Goal: Answer question/provide support: Answer question/provide support

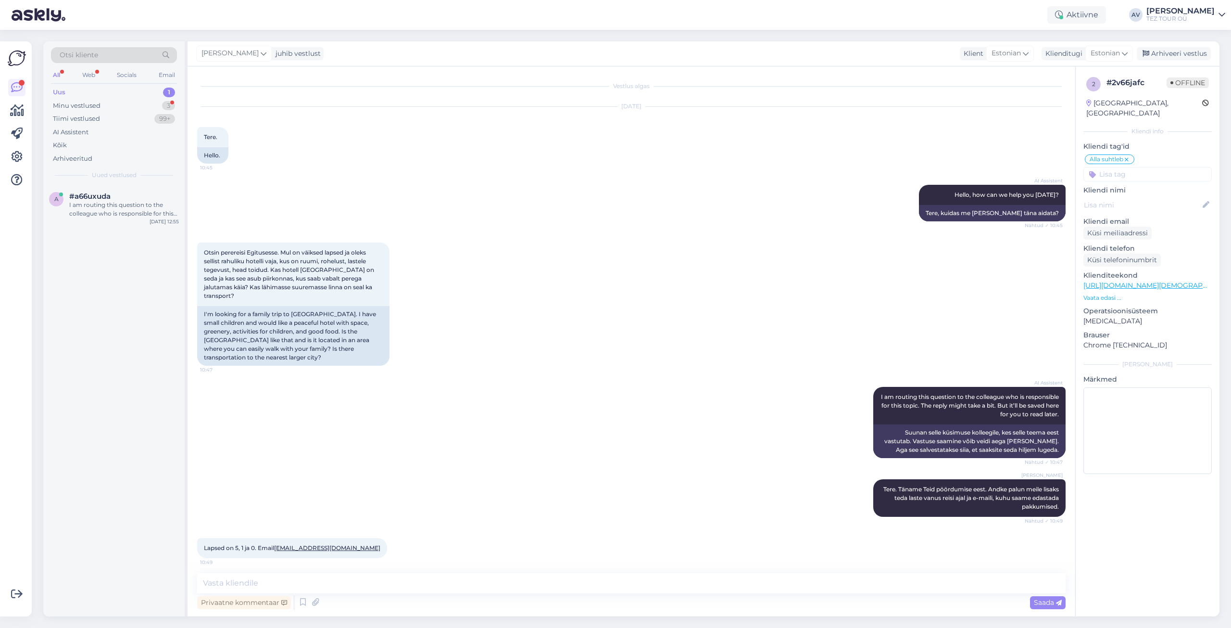
scroll to position [96, 0]
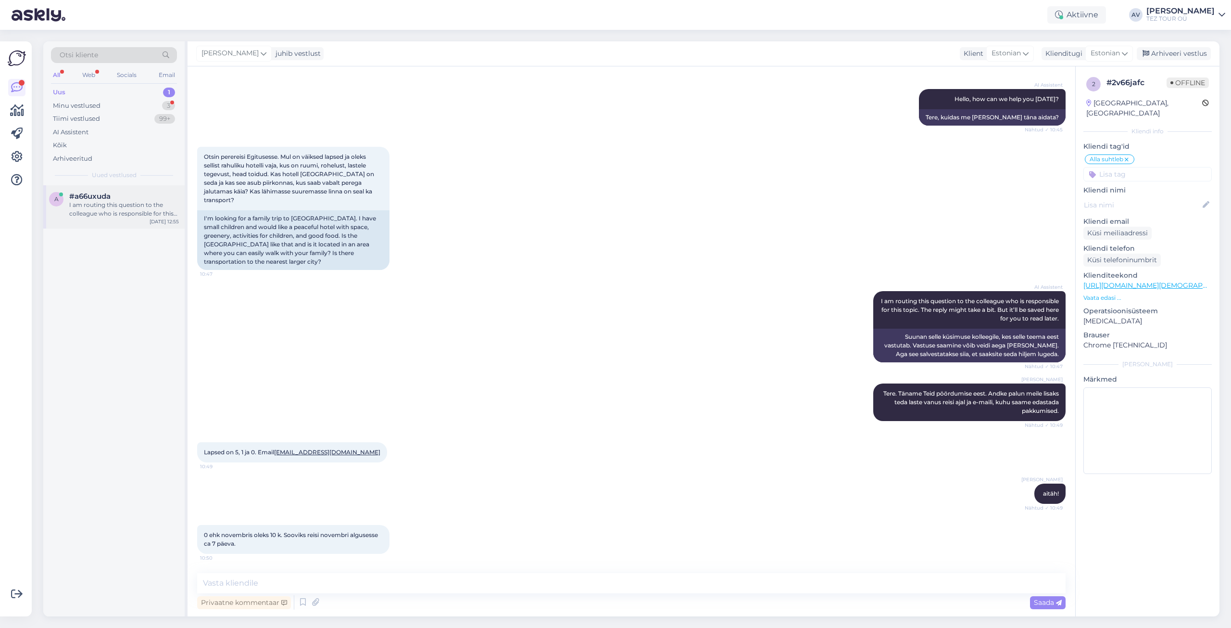
drag, startPoint x: 0, startPoint y: 0, endPoint x: 117, endPoint y: 206, distance: 237.1
click at [117, 206] on div "I am routing this question to the colleague who is responsible for this topic. …" at bounding box center [124, 209] width 110 height 17
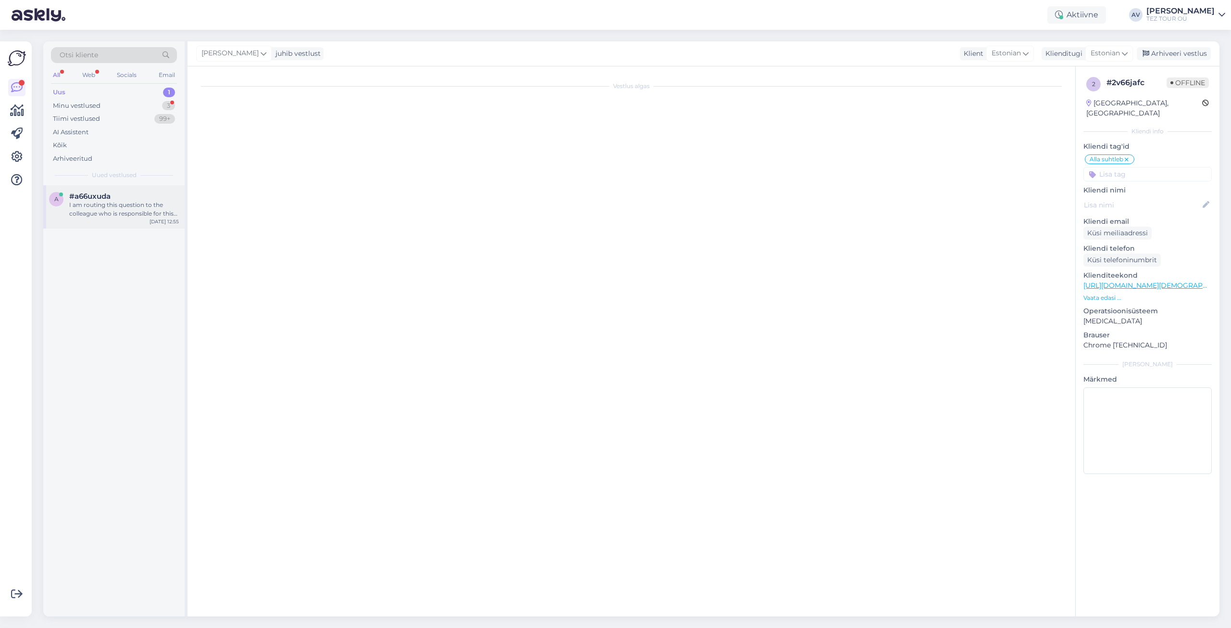
scroll to position [0, 0]
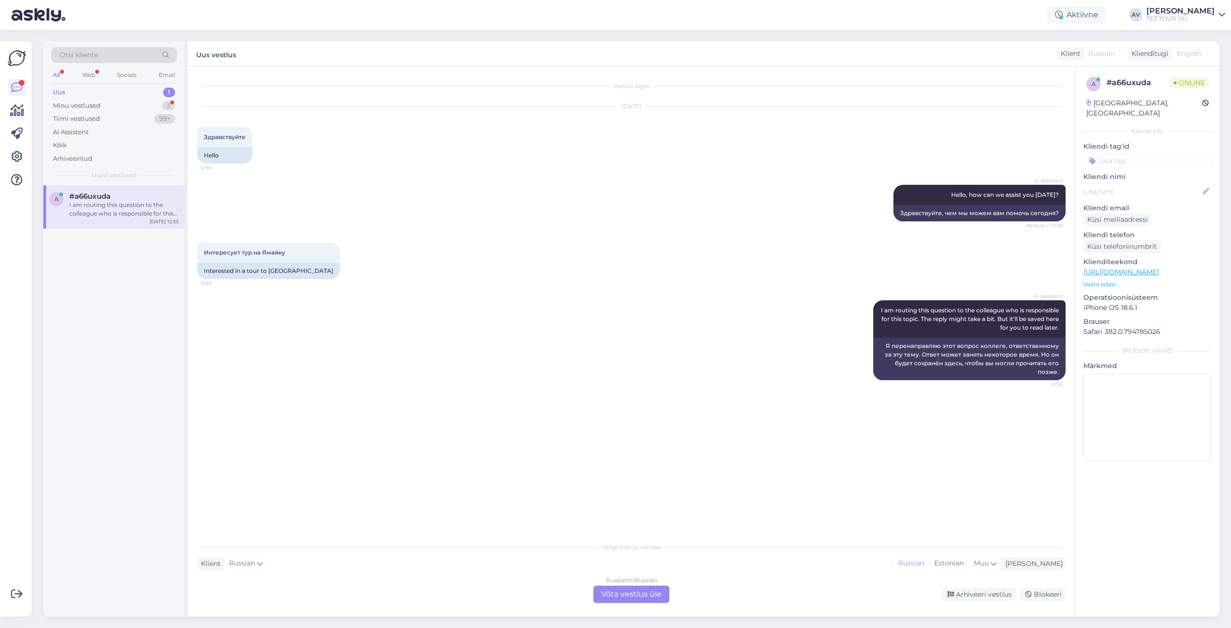
click at [638, 598] on div "Russian to Russian Võta vestlus üle" at bounding box center [631, 593] width 76 height 17
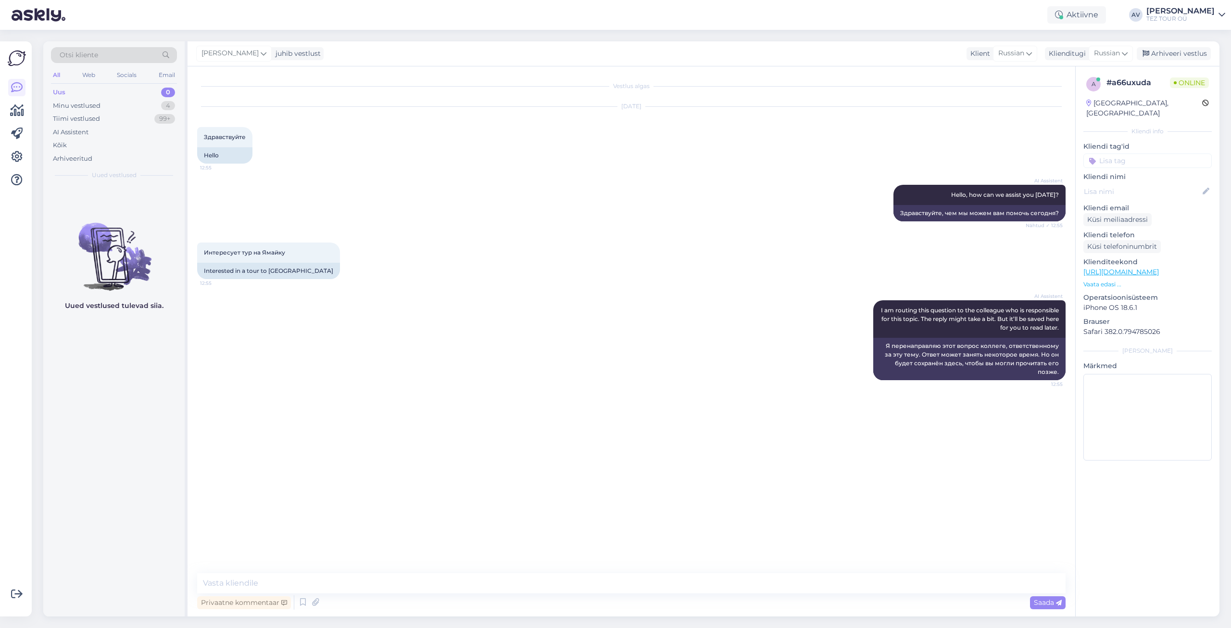
click at [1113, 153] on input at bounding box center [1148, 160] width 128 height 14
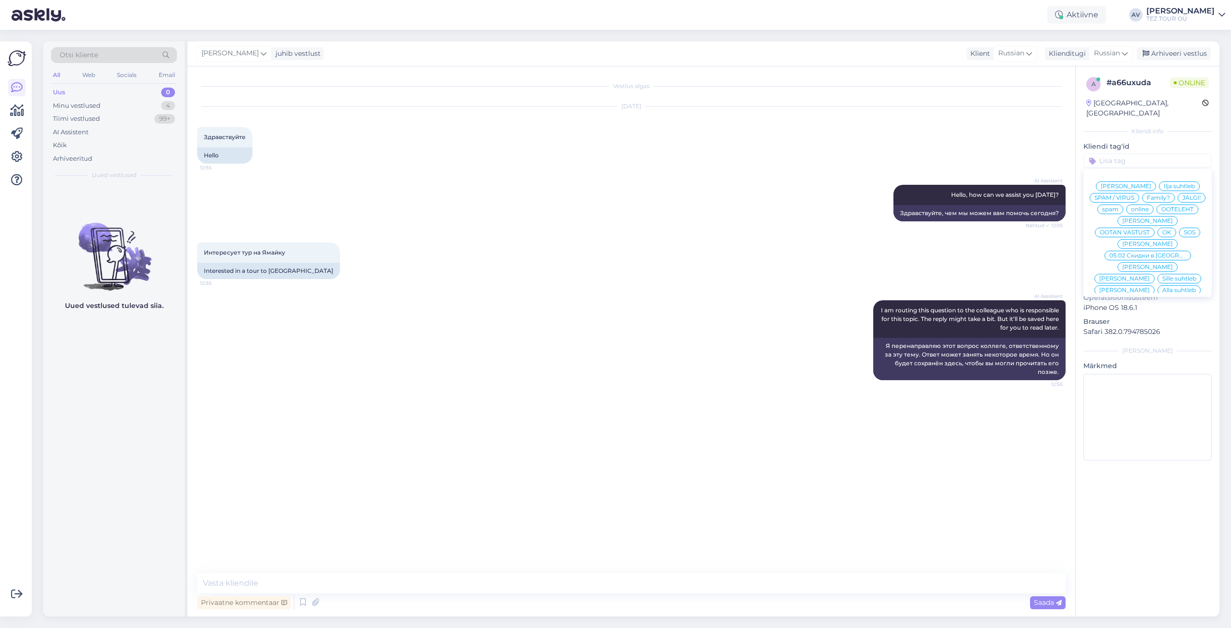
click at [1162, 287] on span "Alla suhtleb" at bounding box center [1179, 290] width 34 height 6
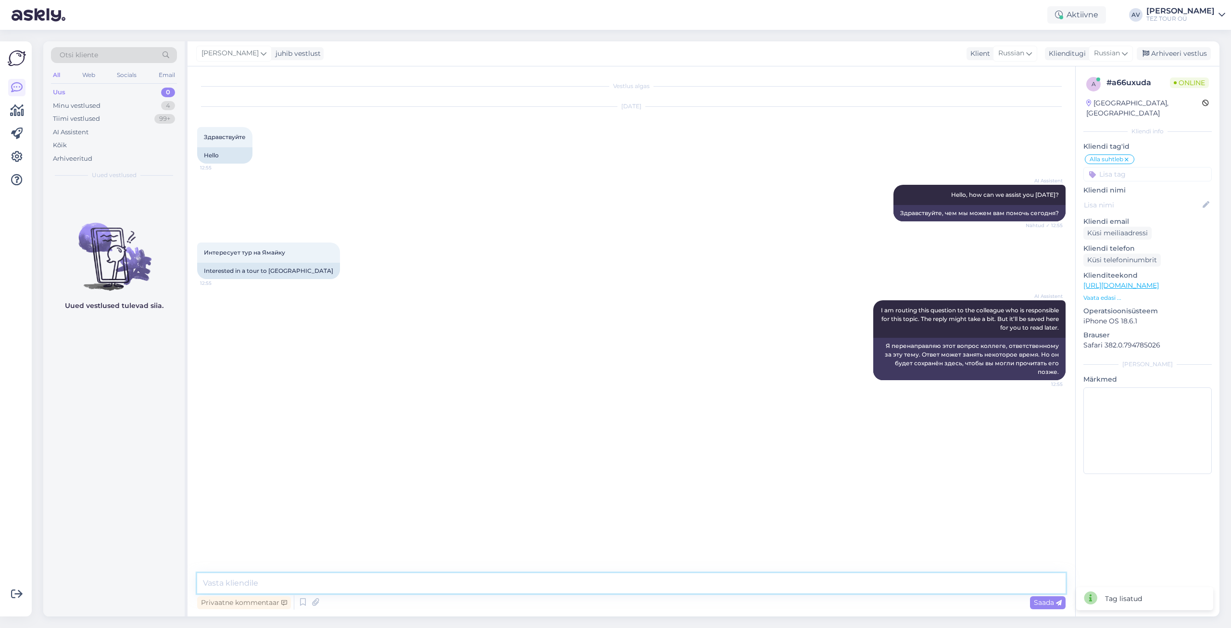
click at [812, 589] on textarea at bounding box center [631, 583] width 869 height 20
type textarea "Х"
click at [207, 584] on textarea "Хдравствуйте" at bounding box center [631, 583] width 869 height 20
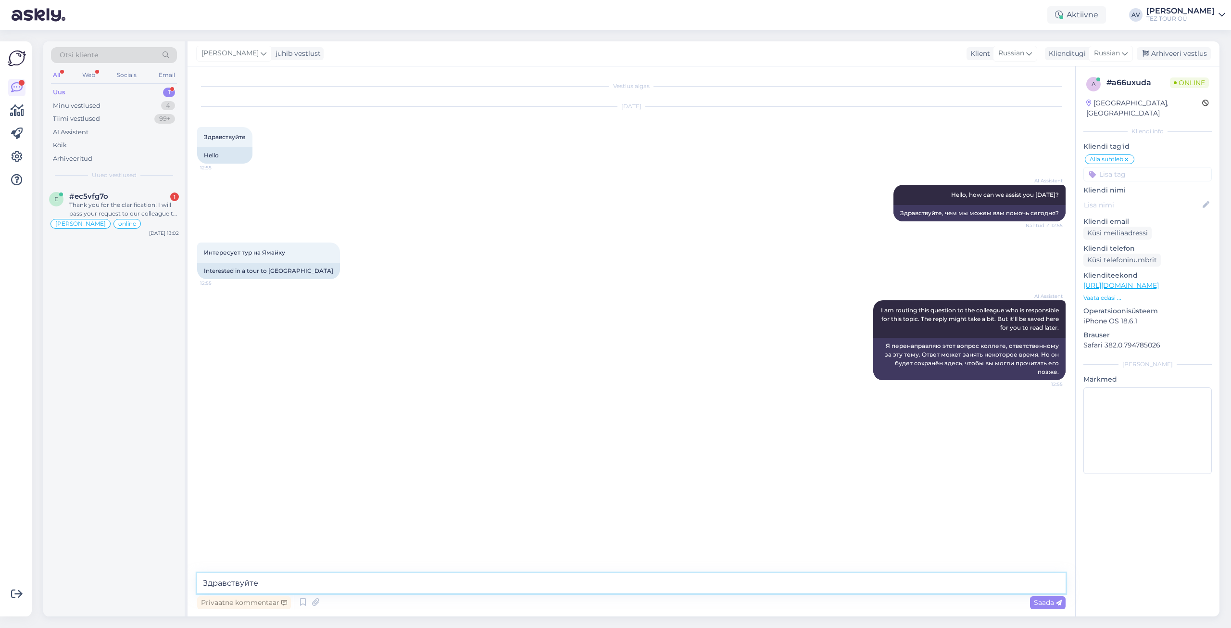
click at [260, 581] on textarea "Здравствуйте" at bounding box center [631, 583] width 869 height 20
type textarea "Здравствуйте. К сожалению, предожений нет."
click at [127, 204] on div "Thank you for the clarification! I will pass your request to our colleague to c…" at bounding box center [124, 209] width 110 height 17
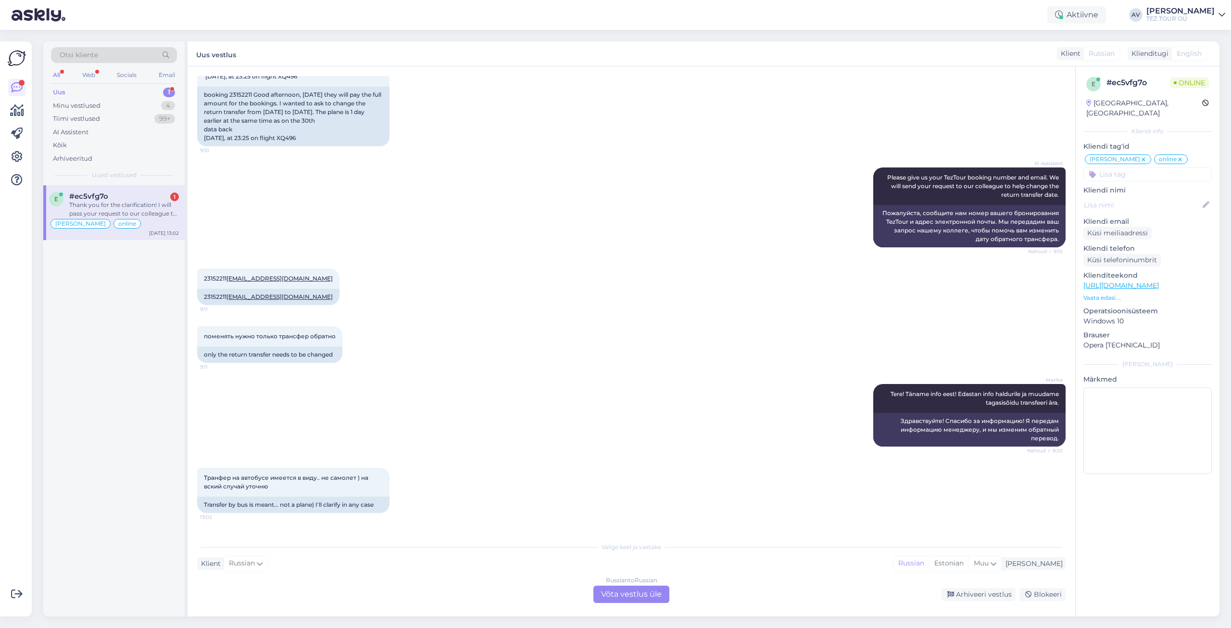
scroll to position [777, 0]
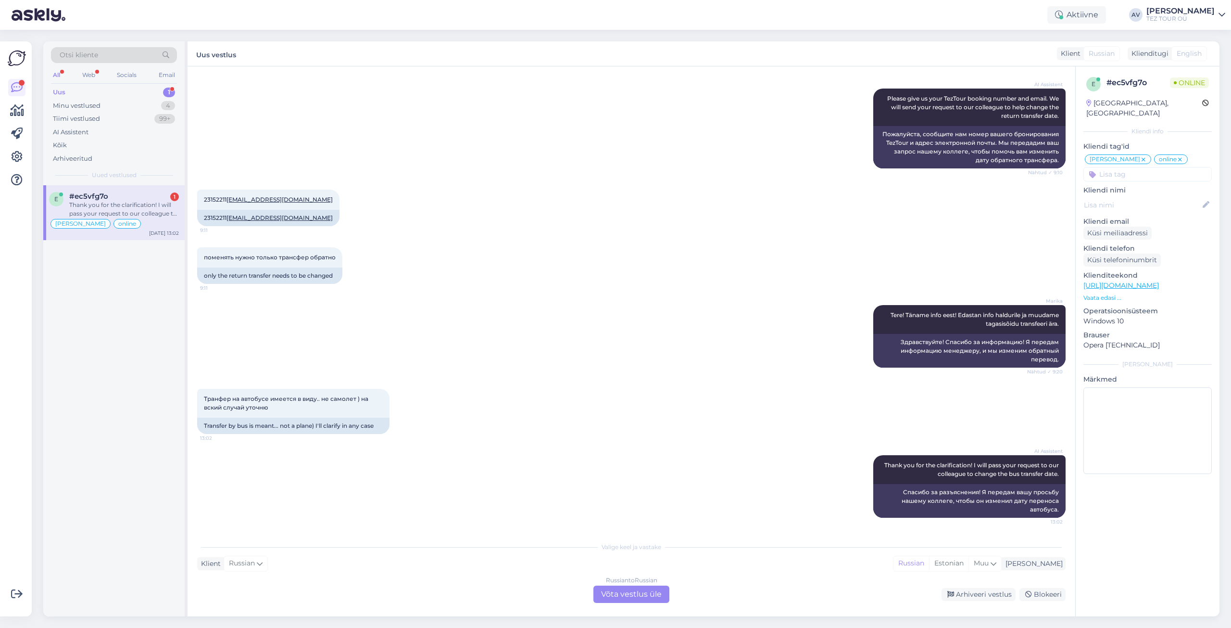
click at [647, 596] on div "Russian to Russian Võta vestlus üle" at bounding box center [631, 593] width 76 height 17
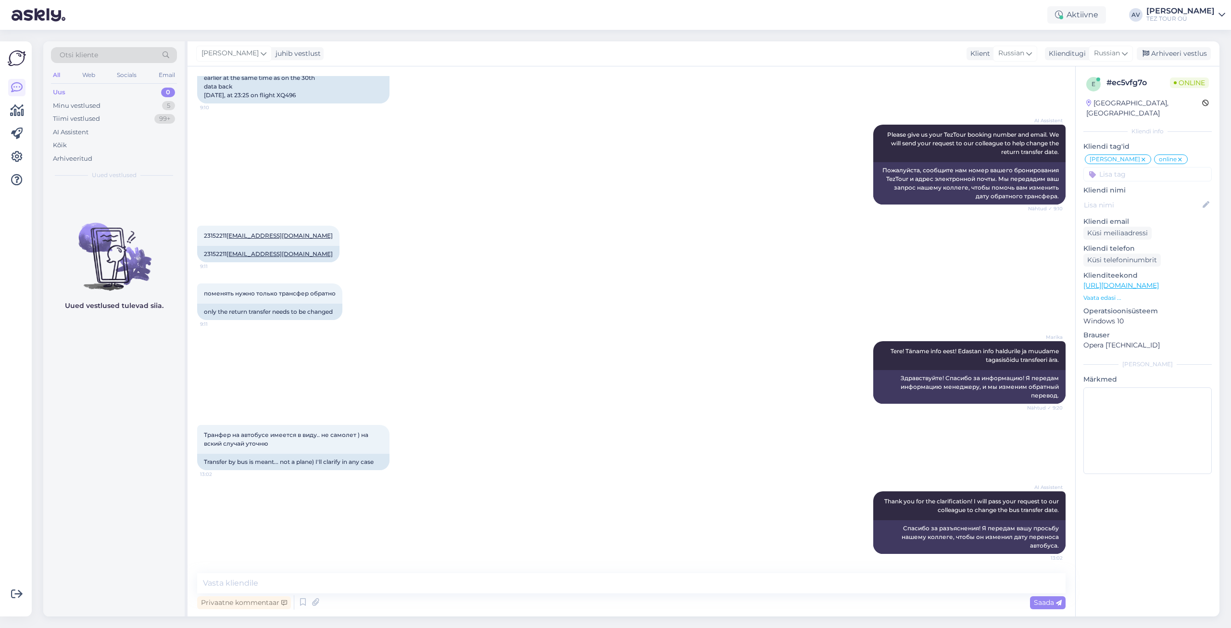
click at [1158, 167] on input at bounding box center [1148, 174] width 128 height 14
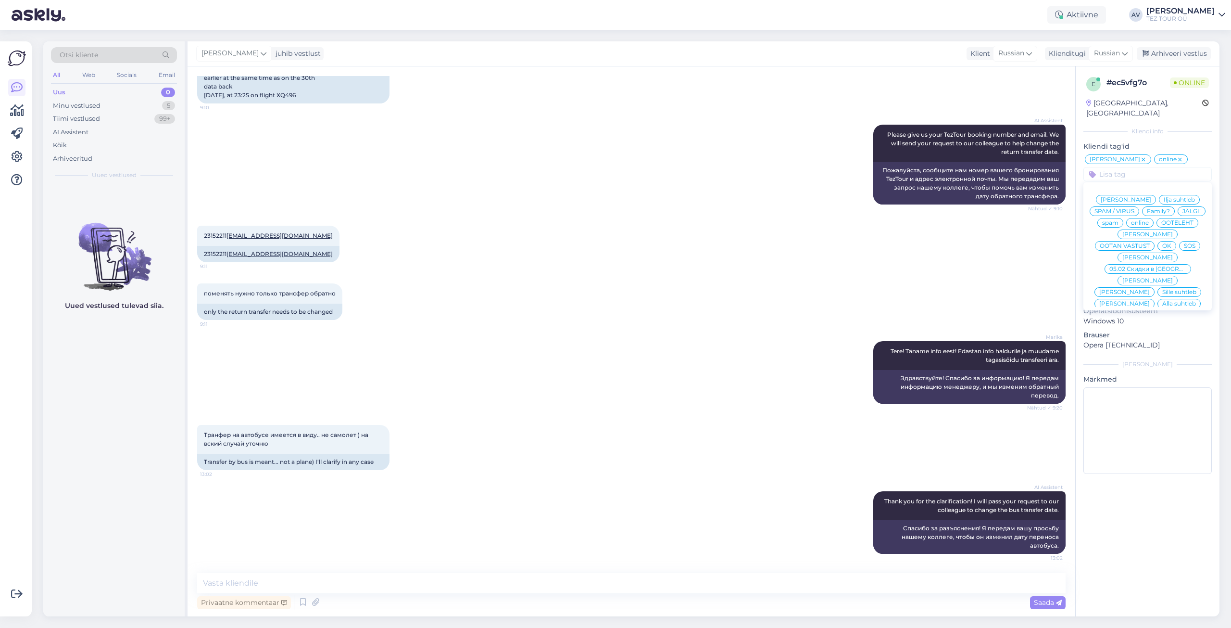
click at [1173, 231] on span "[PERSON_NAME]" at bounding box center [1147, 234] width 50 height 6
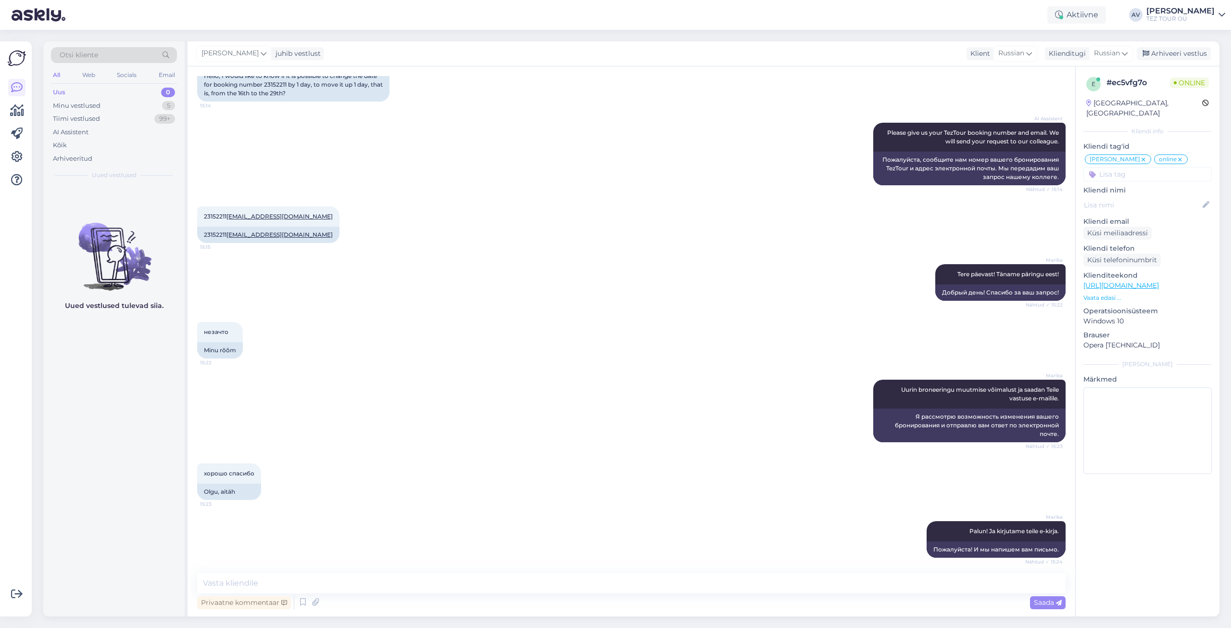
scroll to position [0, 0]
